Goal: Find specific page/section: Locate a particular part of the current website

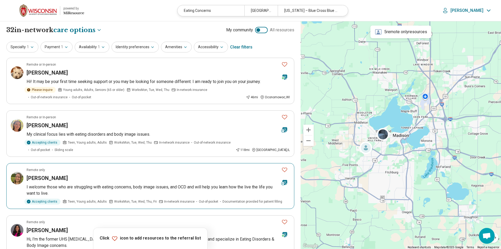
select select "***"
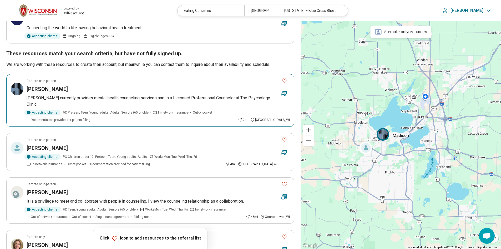
scroll to position [447, 0]
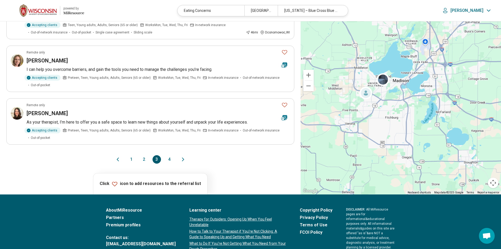
click at [130, 155] on button "1" at bounding box center [131, 159] width 8 height 8
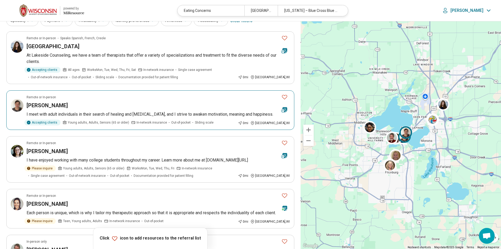
scroll to position [0, 0]
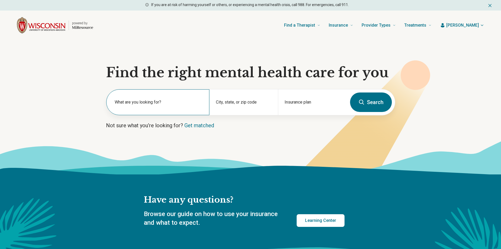
click at [143, 101] on label "What are you looking for?" at bounding box center [159, 102] width 88 height 6
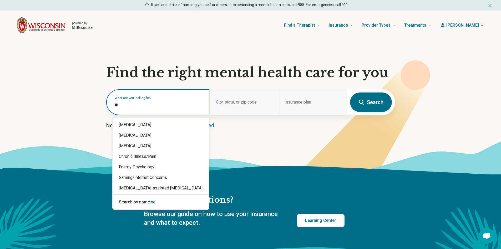
type input "*"
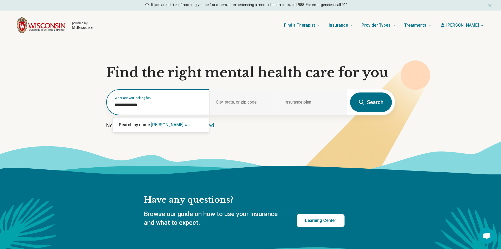
type input "**********"
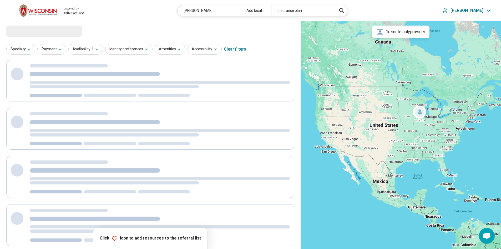
select select "***"
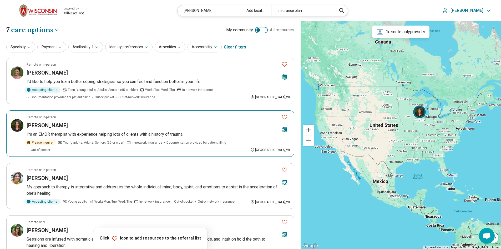
scroll to position [26, 0]
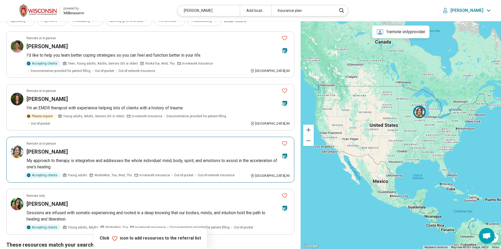
click at [61, 148] on h3 "Jennifer M Warner" at bounding box center [47, 151] width 41 height 7
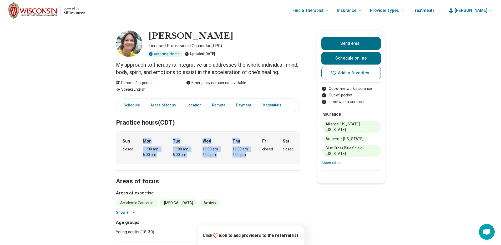
drag, startPoint x: 255, startPoint y: 154, endPoint x: 139, endPoint y: 154, distance: 116.0
click at [139, 154] on div "Sun closed Mon 11:00 am – 6:00 pm Tue 11:00 am – 6:00 pm Wed 11:00 am – 6:00 pm…" at bounding box center [208, 147] width 184 height 33
click at [143, 158] on div "Sun closed Mon 11:00 am – 6:00 pm Tue 11:00 am – 6:00 pm Wed 11:00 am – 6:00 pm…" at bounding box center [208, 147] width 184 height 33
drag, startPoint x: 141, startPoint y: 155, endPoint x: 254, endPoint y: 154, distance: 113.1
click at [254, 154] on div "Sun closed Mon 11:00 am – 6:00 pm Tue 11:00 am – 6:00 pm Wed 11:00 am – 6:00 pm…" at bounding box center [208, 147] width 184 height 33
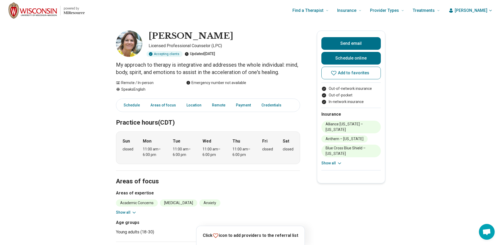
click at [152, 146] on div "Mon 11:00 am – 6:00 pm" at bounding box center [153, 147] width 20 height 19
drag, startPoint x: 155, startPoint y: 142, endPoint x: 257, endPoint y: 162, distance: 103.7
click at [259, 156] on div "Sun closed Mon 11:00 am – 6:00 pm Tue 11:00 am – 6:00 pm Wed 11:00 am – 6:00 pm…" at bounding box center [208, 147] width 184 height 33
click at [257, 162] on div "Sun closed Mon 11:00 am – 6:00 pm Tue 11:00 am – 6:00 pm Wed 11:00 am – 6:00 pm…" at bounding box center [208, 147] width 184 height 33
drag, startPoint x: 144, startPoint y: 149, endPoint x: 251, endPoint y: 156, distance: 106.8
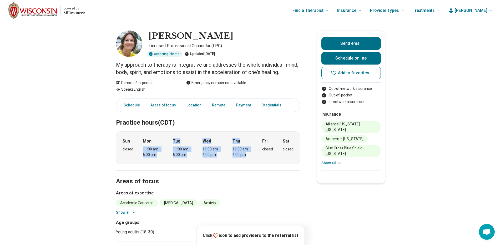
click at [251, 156] on div "Sun closed Mon 11:00 am – 6:00 pm Tue 11:00 am – 6:00 pm Wed 11:00 am – 6:00 pm…" at bounding box center [208, 147] width 184 height 33
click at [251, 156] on div "11:00 am – 6:00 pm" at bounding box center [242, 151] width 20 height 11
drag, startPoint x: 144, startPoint y: 149, endPoint x: 256, endPoint y: 150, distance: 111.3
click at [255, 150] on div "Sun closed Mon 11:00 am – 6:00 pm Tue 11:00 am – 6:00 pm Wed 11:00 am – 6:00 pm…" at bounding box center [208, 147] width 184 height 33
click at [256, 150] on div "Sun closed Mon 11:00 am – 6:00 pm Tue 11:00 am – 6:00 pm Wed 11:00 am – 6:00 pm…" at bounding box center [208, 147] width 184 height 33
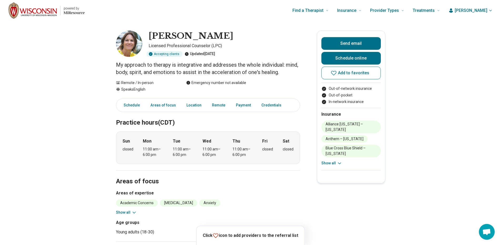
drag, startPoint x: 233, startPoint y: 147, endPoint x: 141, endPoint y: 153, distance: 91.7
click at [141, 153] on div "Sun closed Mon 11:00 am – 6:00 pm Tue 11:00 am – 6:00 pm Wed 11:00 am – 6:00 pm…" at bounding box center [208, 147] width 184 height 33
click at [141, 152] on div "Sun closed Mon 11:00 am – 6:00 pm Tue 11:00 am – 6:00 pm Wed 11:00 am – 6:00 pm…" at bounding box center [208, 147] width 184 height 33
click at [145, 148] on div "11:00 am – 6:00 pm" at bounding box center [153, 151] width 20 height 11
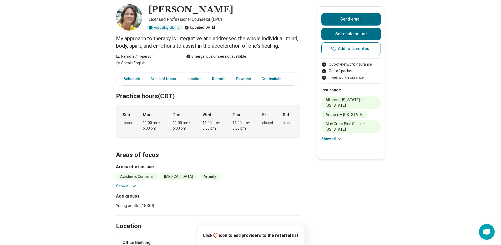
click at [133, 187] on icon at bounding box center [134, 185] width 5 height 5
